Goal: Task Accomplishment & Management: Complete application form

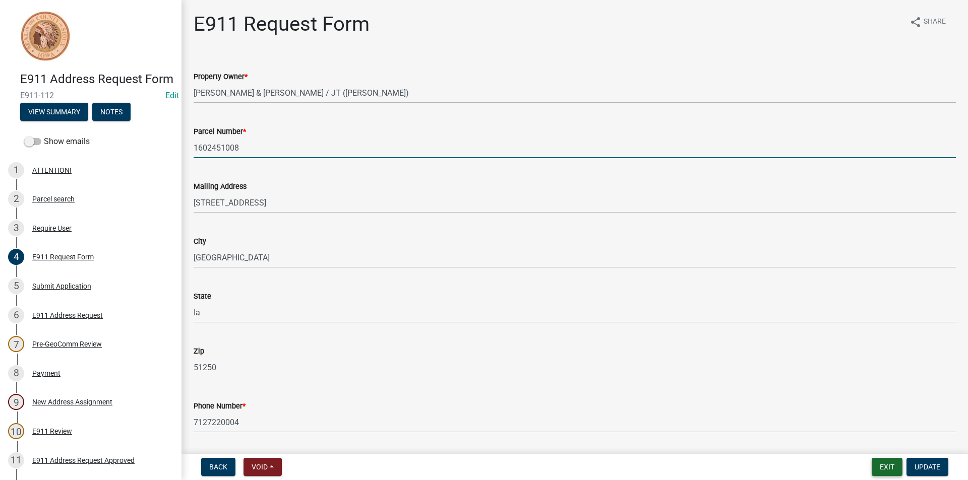
click at [893, 467] on button "Exit" at bounding box center [886, 467] width 31 height 18
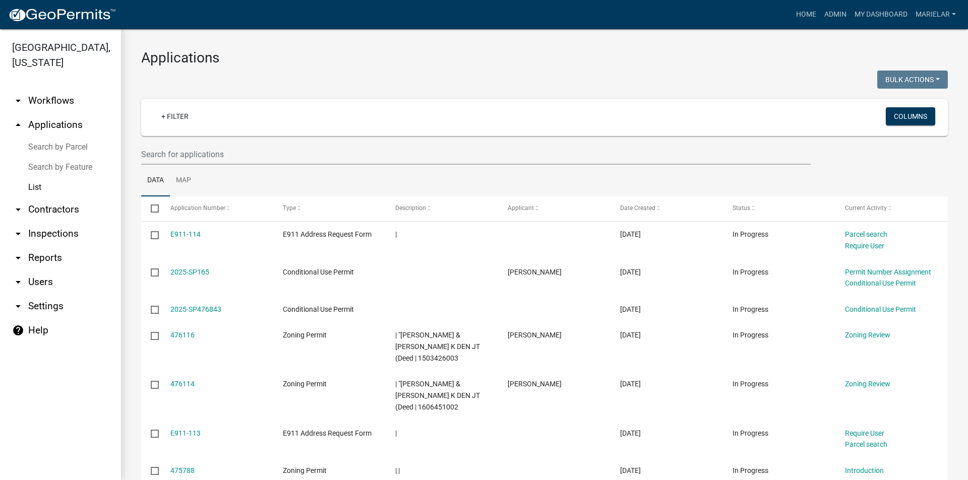
click at [389, 45] on div "Applications Bulk Actions Void Expire Lock Withdraw + Filter Columns Data Map S…" at bounding box center [544, 353] width 847 height 648
click at [363, 49] on h3 "Applications" at bounding box center [544, 57] width 806 height 17
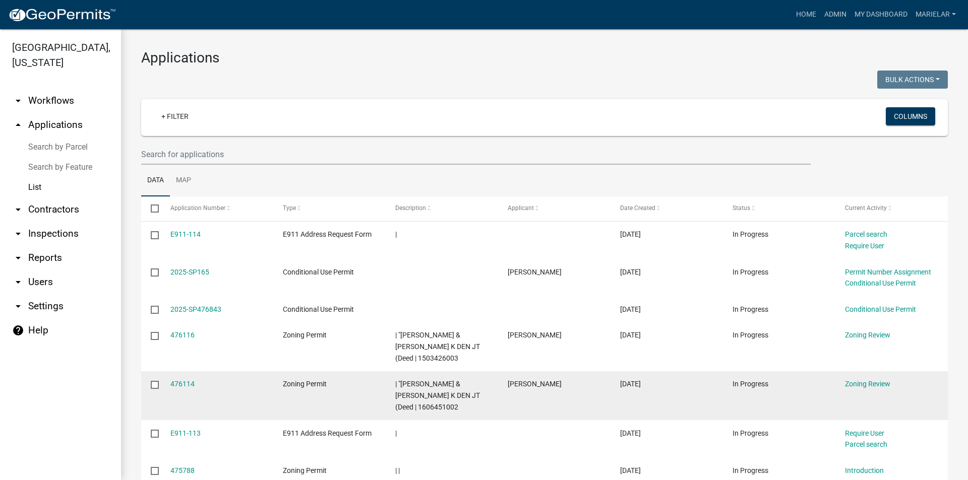
scroll to position [151, 0]
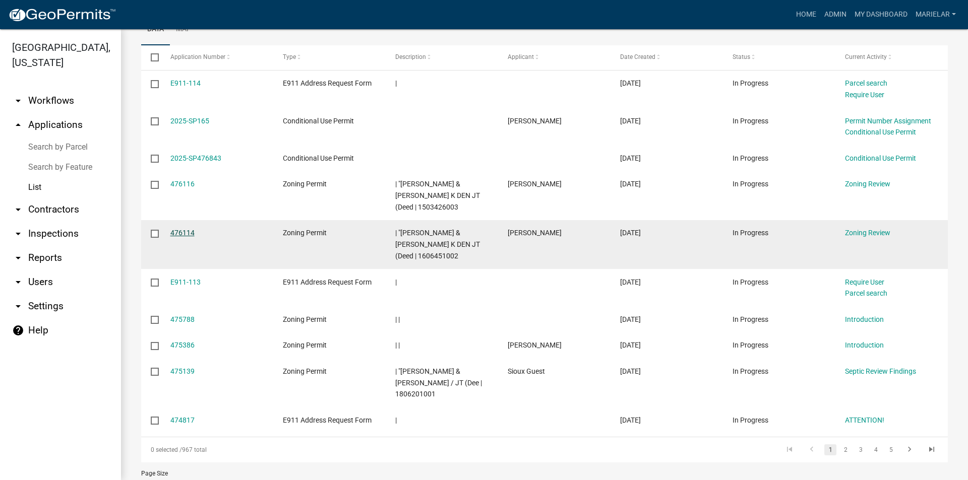
click at [173, 231] on link "476114" at bounding box center [182, 233] width 24 height 8
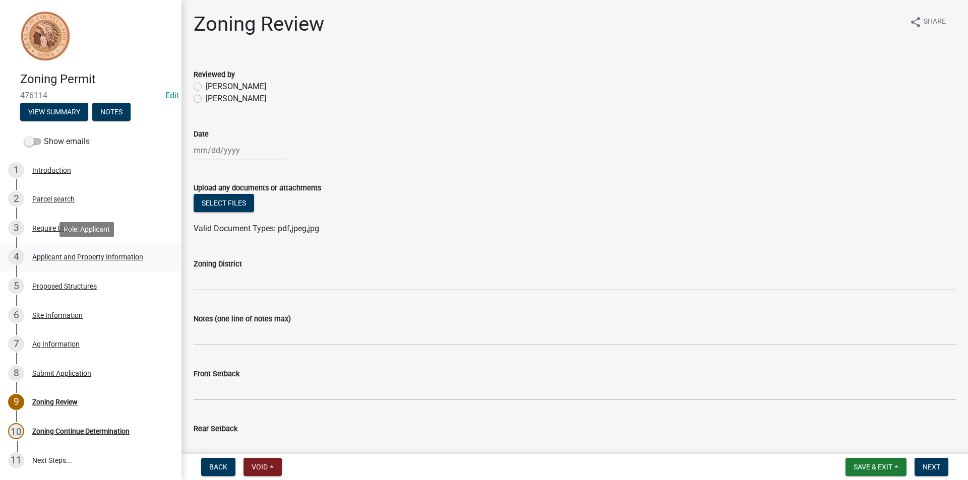
click at [130, 257] on div "Applicant and Property Information" at bounding box center [87, 256] width 111 height 7
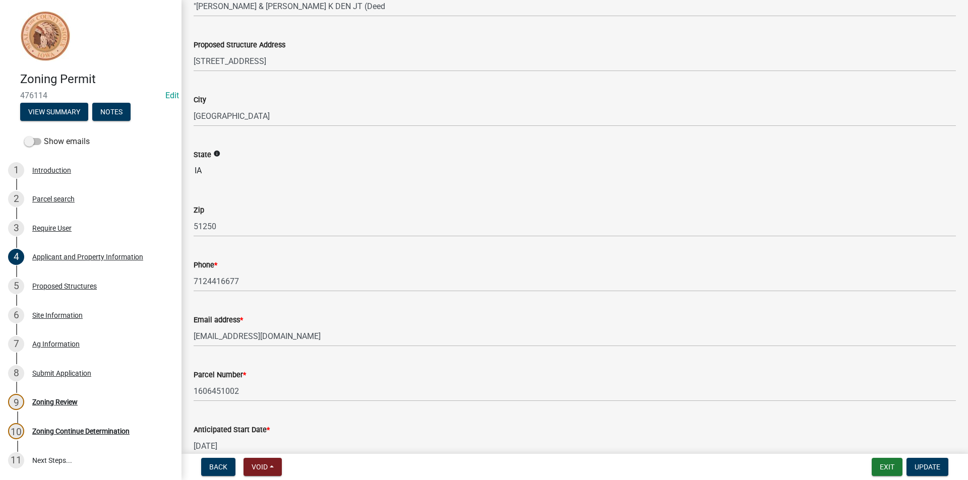
scroll to position [202, 0]
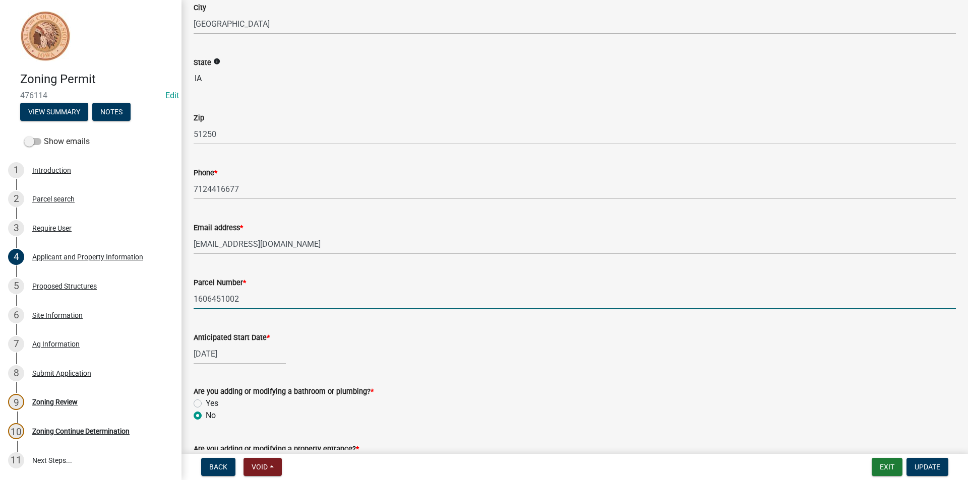
click at [215, 298] on input "1606451002" at bounding box center [575, 299] width 762 height 21
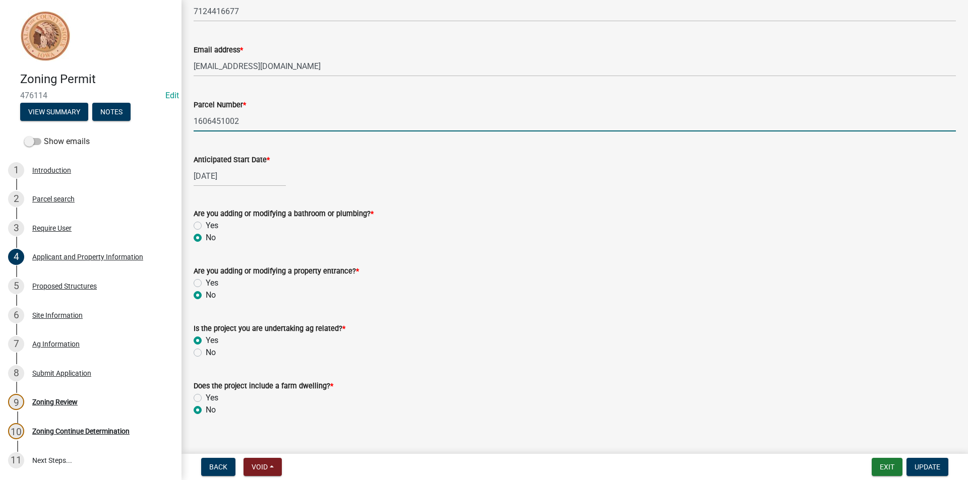
scroll to position [394, 0]
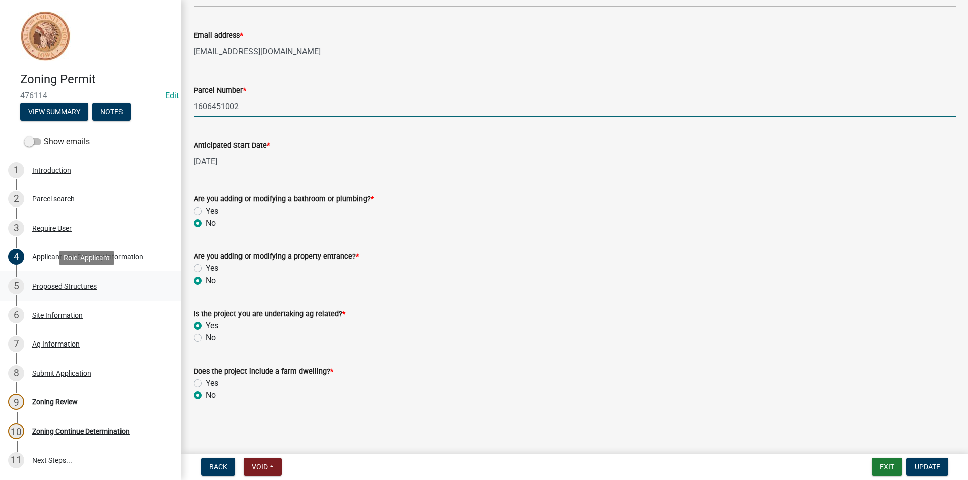
click at [68, 291] on div "5 Proposed Structures" at bounding box center [86, 286] width 157 height 16
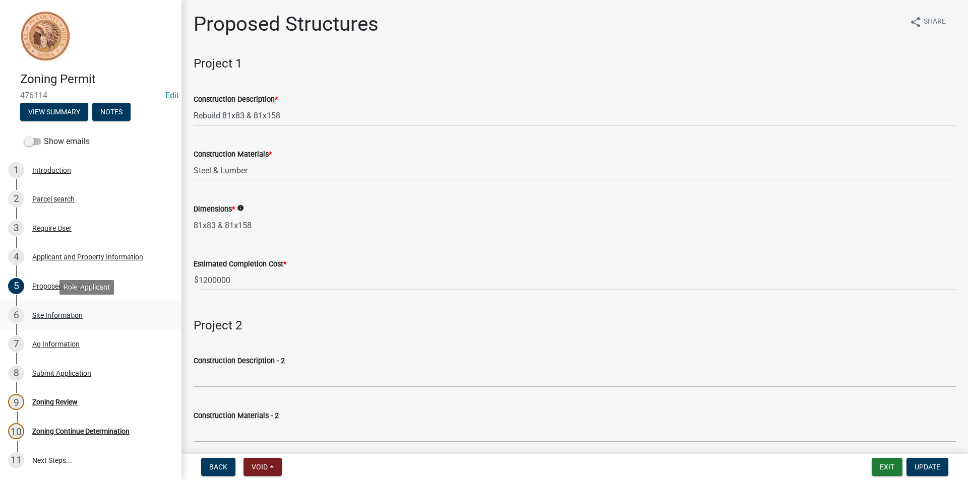
click at [67, 318] on div "Site Information" at bounding box center [57, 315] width 50 height 7
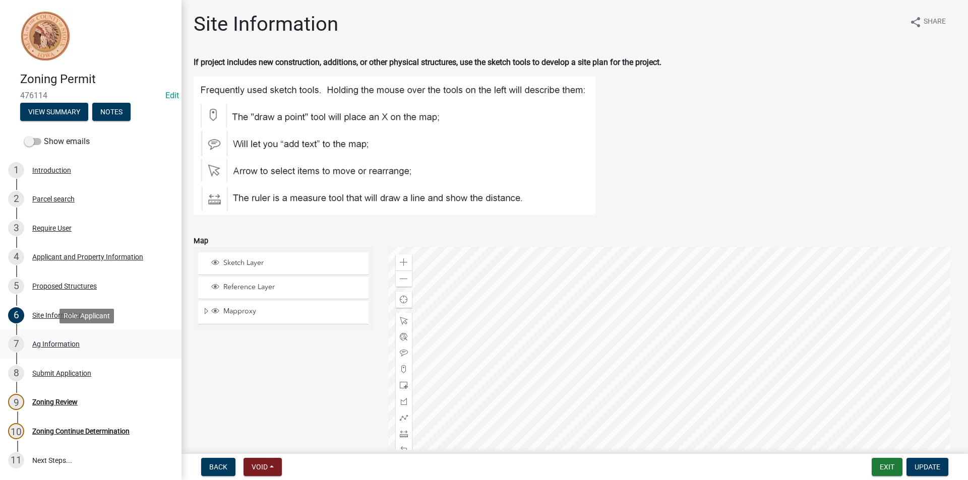
click at [63, 341] on div "Ag Information" at bounding box center [55, 344] width 47 height 7
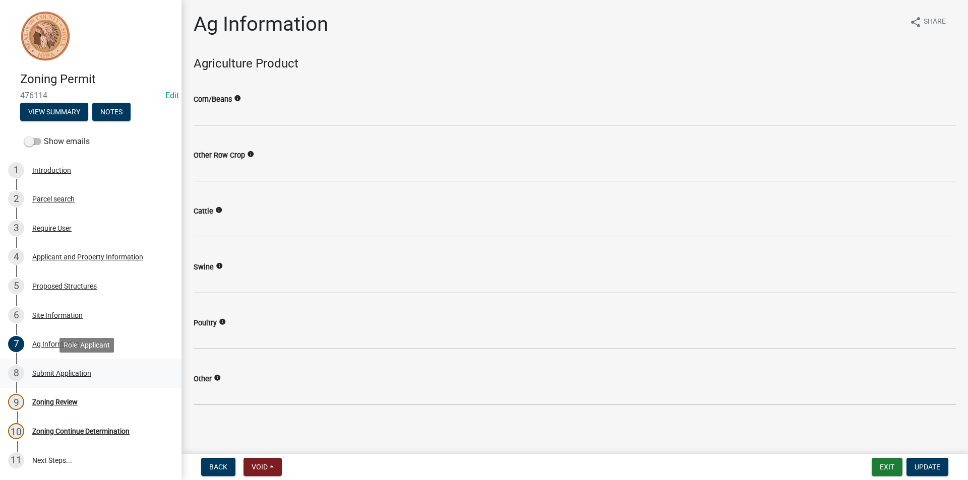
click at [60, 365] on div "8 Submit Application" at bounding box center [86, 373] width 157 height 16
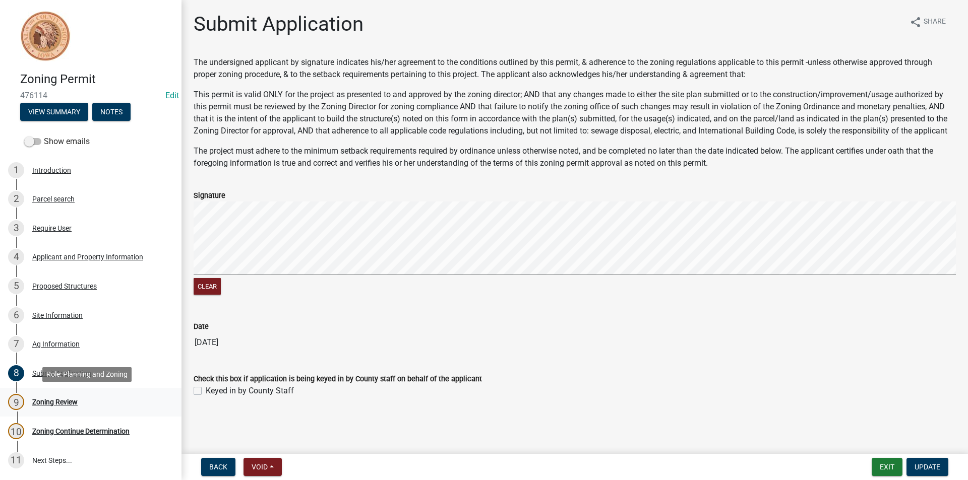
click at [70, 403] on div "Zoning Review" at bounding box center [54, 402] width 45 height 7
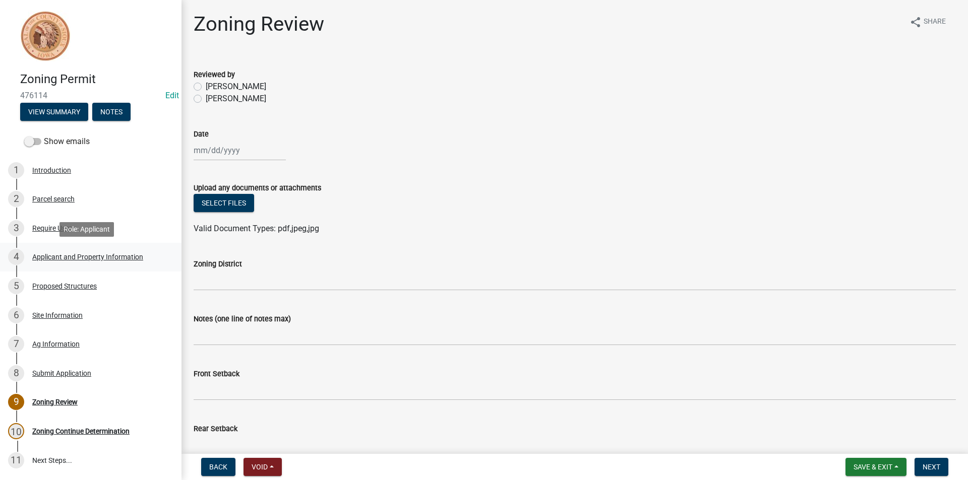
click at [108, 265] on div "4 Applicant and Property Information" at bounding box center [86, 257] width 157 height 16
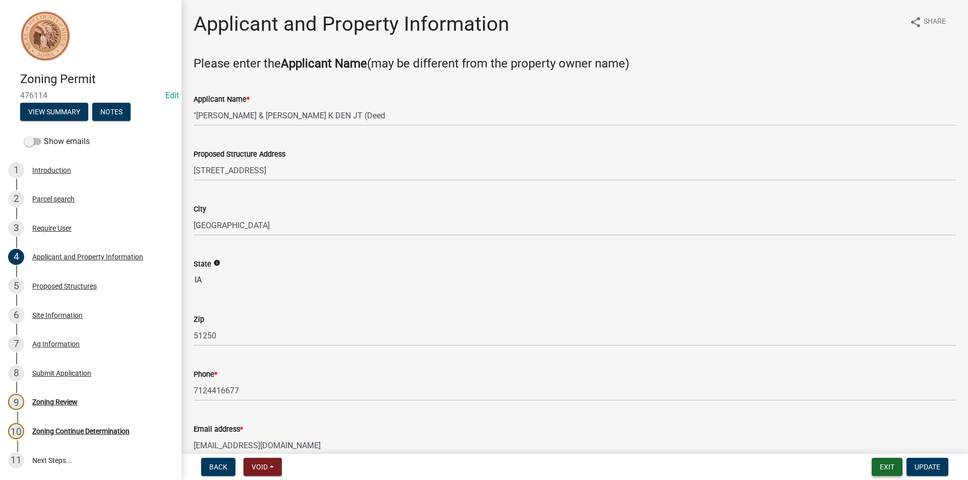
click at [884, 469] on button "Exit" at bounding box center [886, 467] width 31 height 18
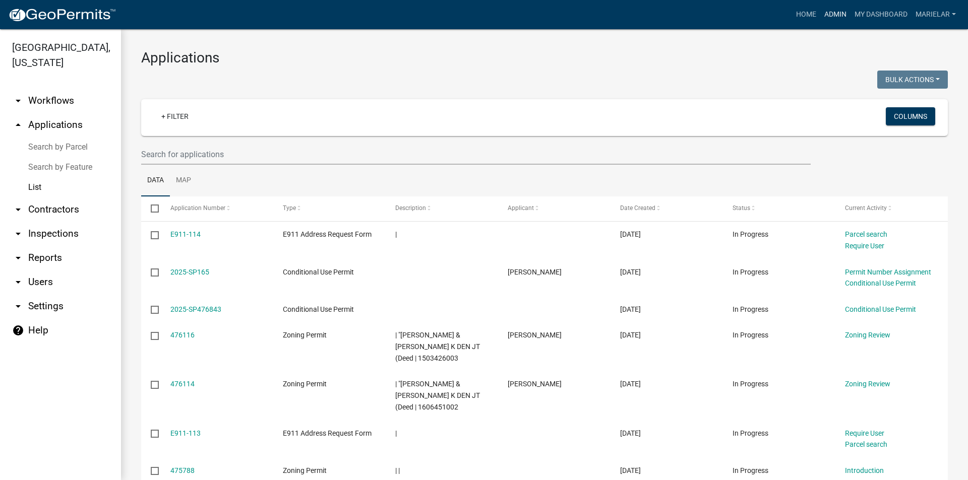
click at [844, 15] on link "Admin" at bounding box center [835, 14] width 30 height 19
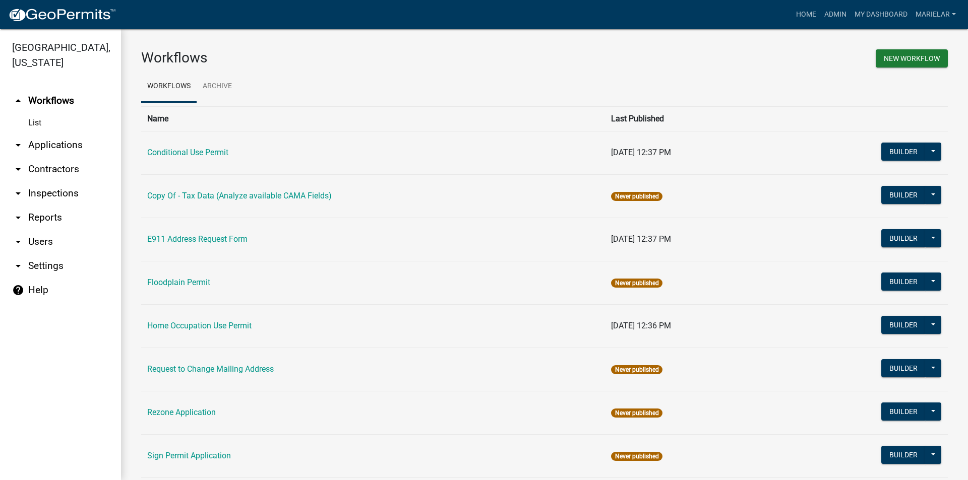
click at [14, 139] on icon "arrow_drop_down" at bounding box center [18, 145] width 12 height 12
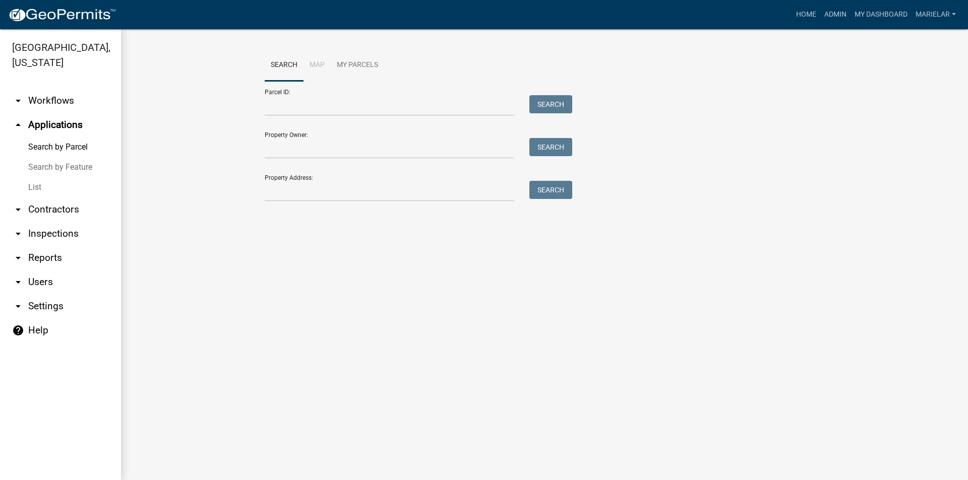
click at [32, 177] on link "List" at bounding box center [60, 187] width 121 height 20
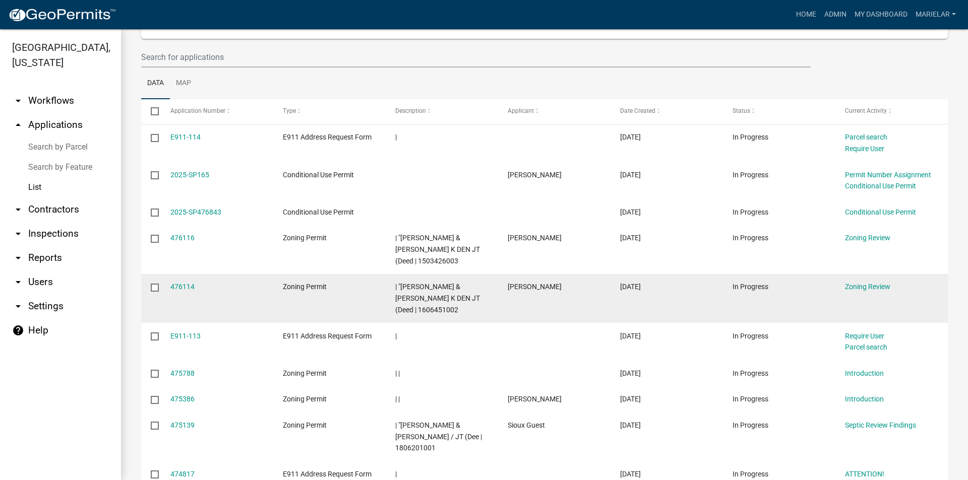
scroll to position [151, 0]
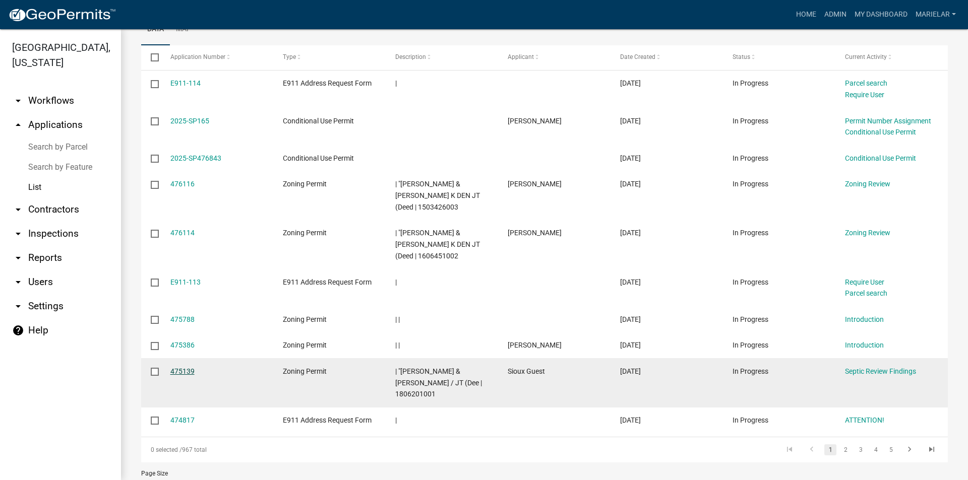
click at [174, 373] on link "475139" at bounding box center [182, 371] width 24 height 8
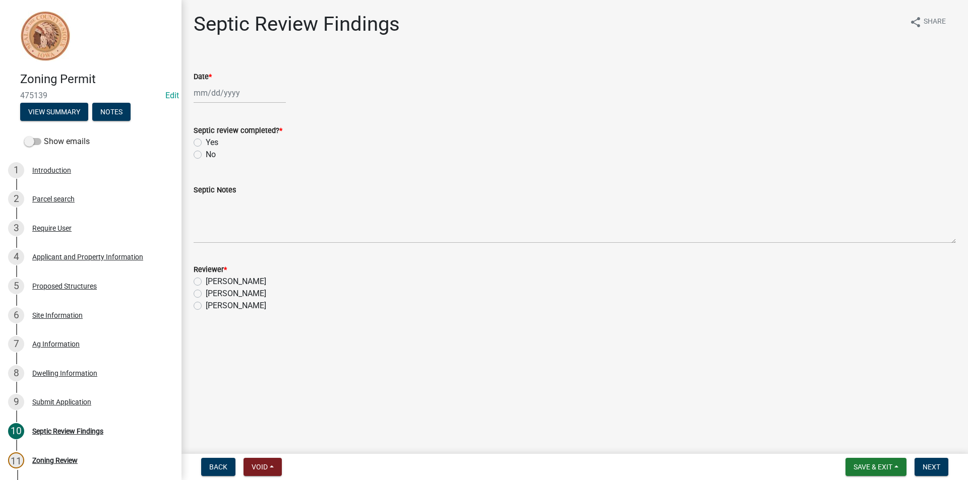
click at [95, 262] on div "4 Applicant and Property Information" at bounding box center [86, 257] width 157 height 16
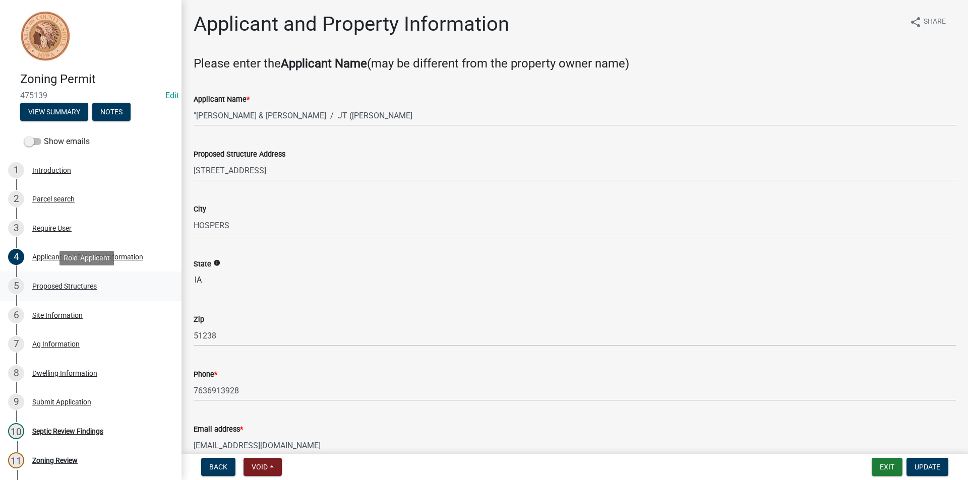
click at [76, 287] on div "Proposed Structures" at bounding box center [64, 286] width 65 height 7
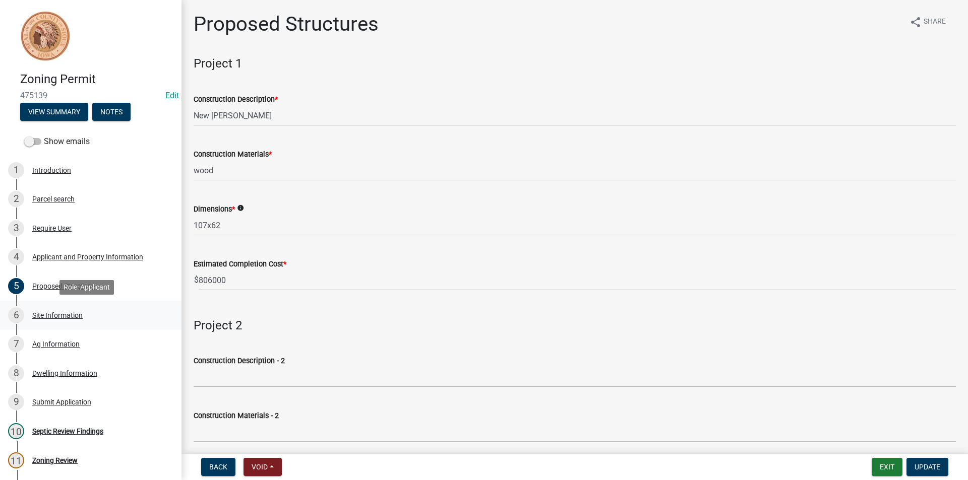
click at [76, 316] on div "Site Information" at bounding box center [57, 315] width 50 height 7
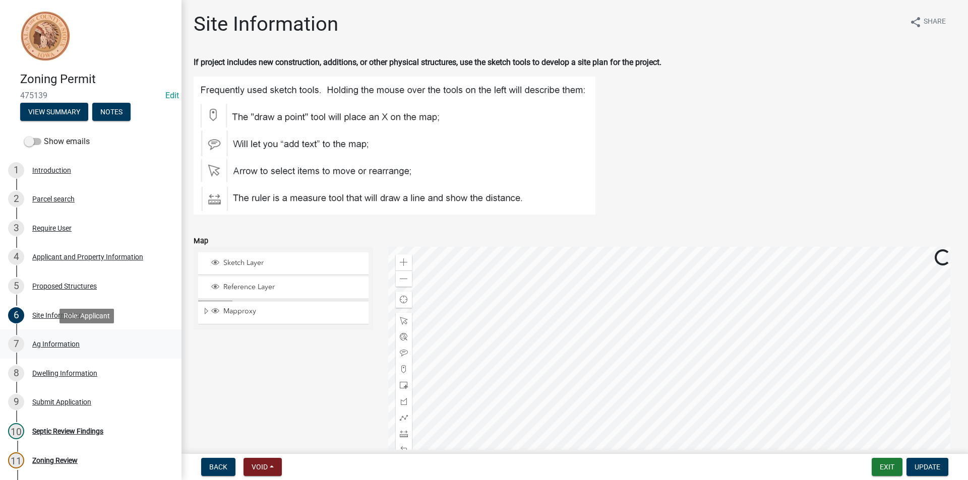
click at [70, 344] on div "Ag Information" at bounding box center [55, 344] width 47 height 7
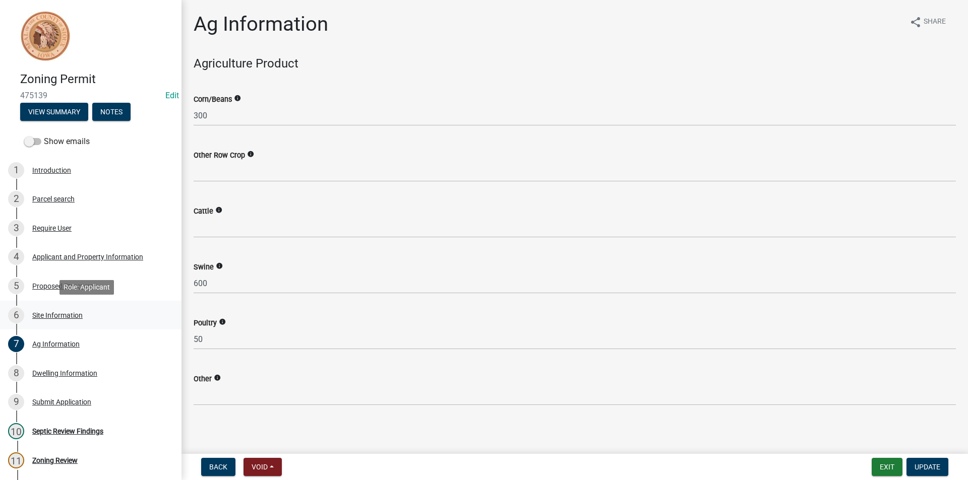
click at [38, 309] on div "6 Site Information" at bounding box center [86, 315] width 157 height 16
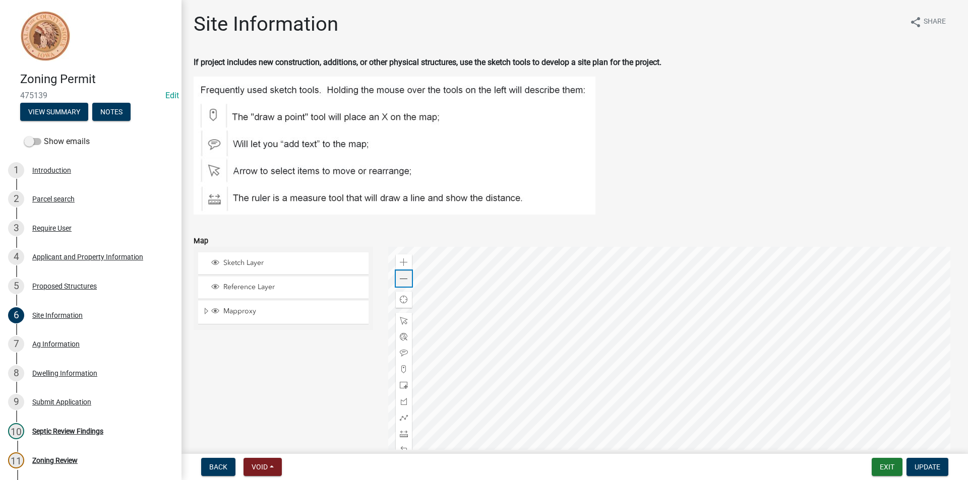
click at [406, 276] on div "Zoom out" at bounding box center [404, 279] width 16 height 16
click at [60, 348] on div "7 Ag Information" at bounding box center [86, 344] width 157 height 16
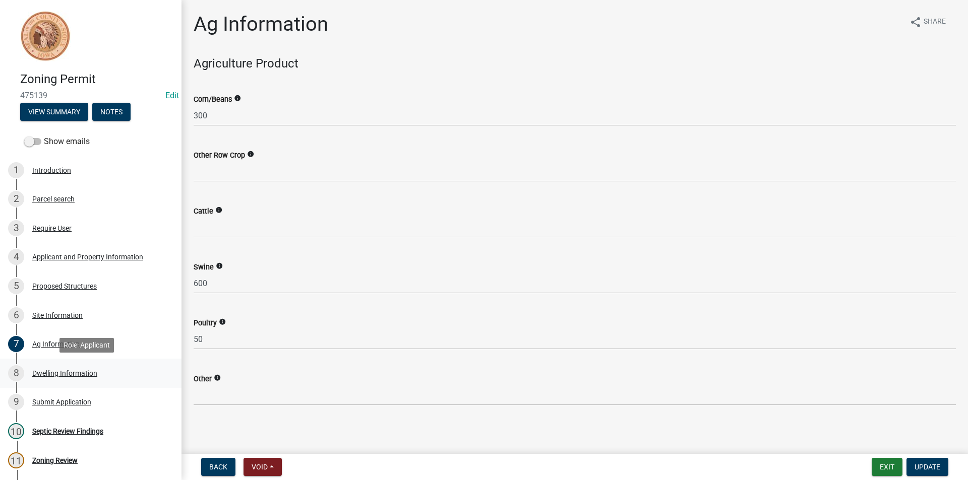
click at [80, 379] on div "8 Dwelling Information" at bounding box center [86, 373] width 157 height 16
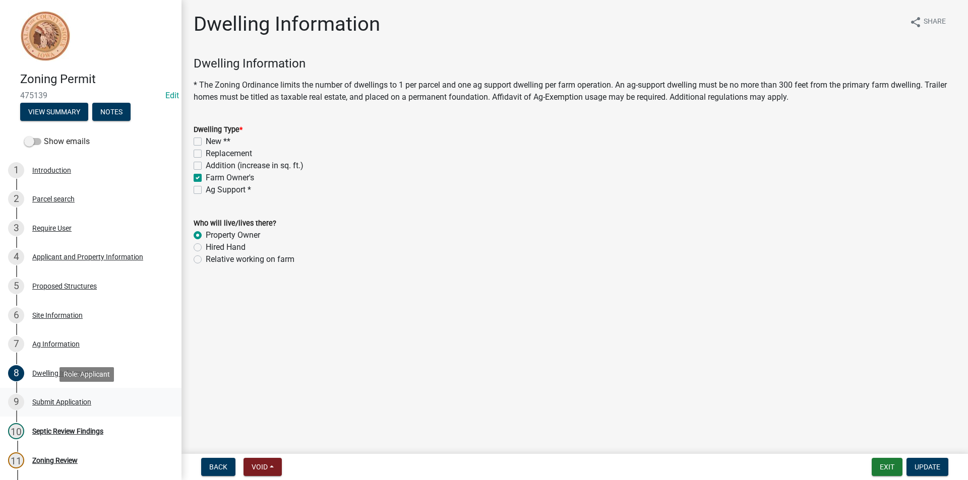
click at [78, 401] on div "Submit Application" at bounding box center [61, 402] width 59 height 7
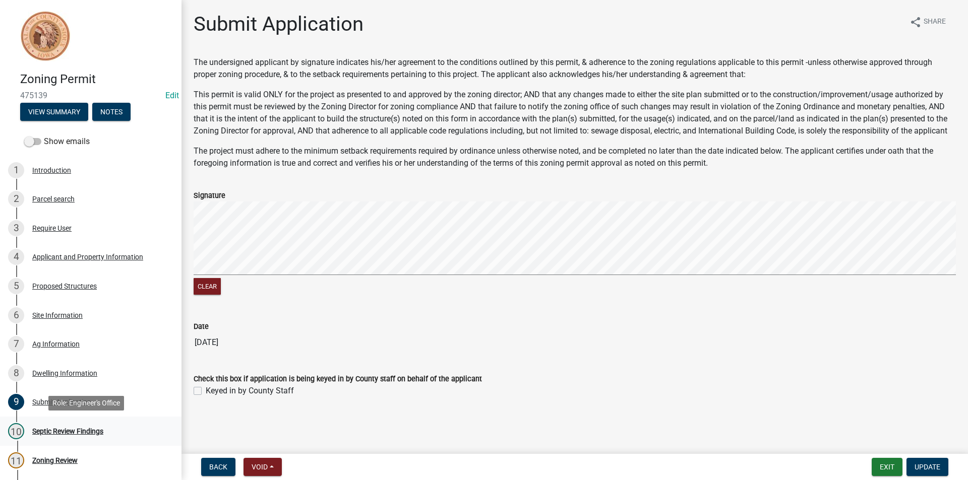
click at [78, 428] on div "Septic Review Findings" at bounding box center [67, 431] width 71 height 7
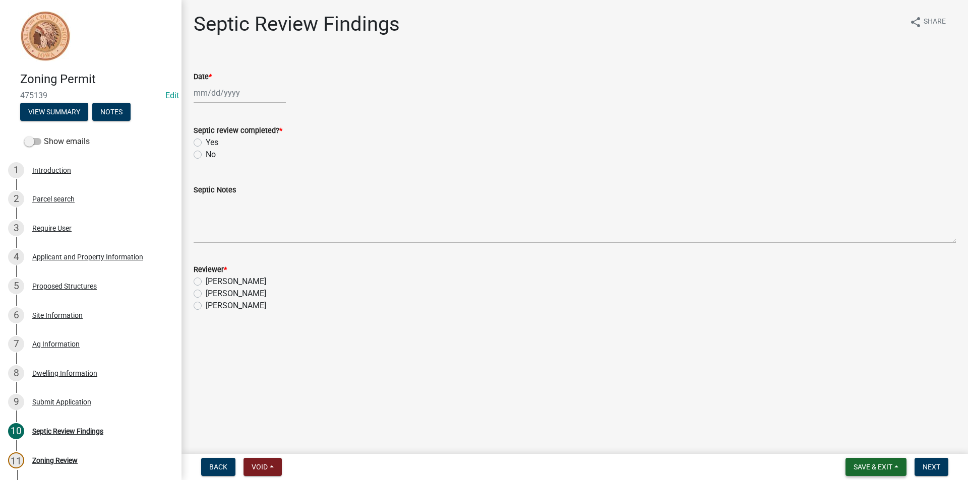
click at [853, 465] on span "Save & Exit" at bounding box center [872, 467] width 39 height 8
click at [850, 442] on button "Save & Exit" at bounding box center [865, 441] width 81 height 24
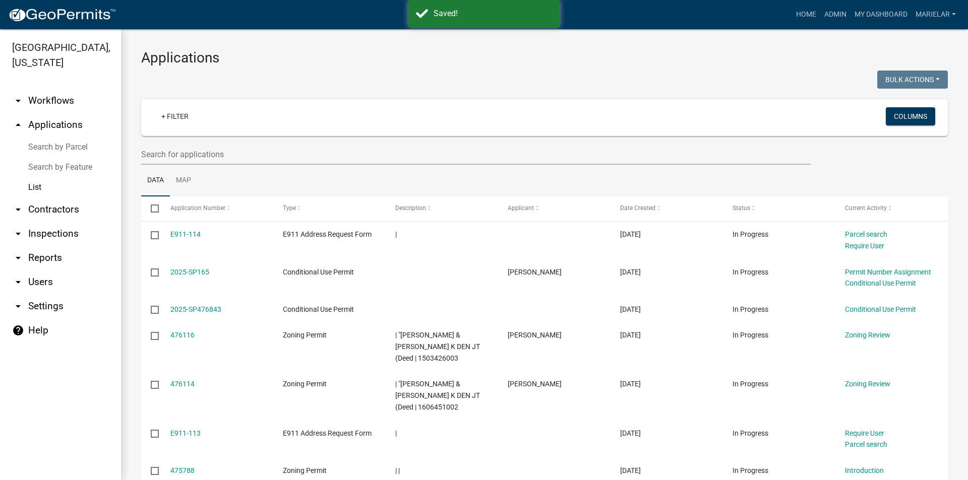
click at [385, 73] on div at bounding box center [339, 81] width 411 height 21
